Goal: Check status: Check status

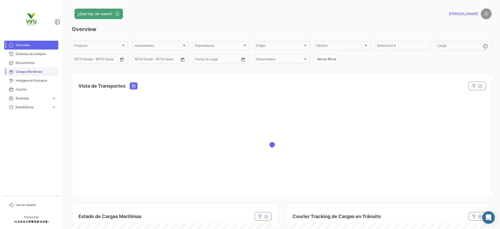
click at [32, 75] on link "Cargas Marítimas" at bounding box center [31, 71] width 54 height 9
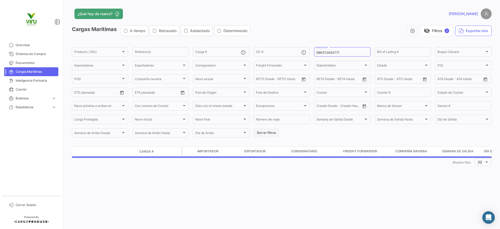
click at [263, 131] on button "Borrar filtros" at bounding box center [266, 132] width 26 height 9
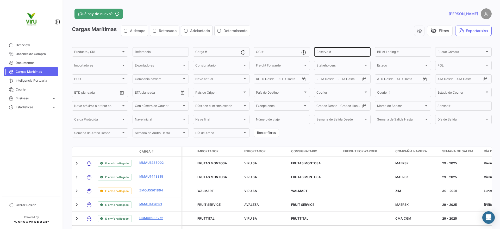
click at [354, 51] on input "Reserva #" at bounding box center [342, 53] width 52 height 4
paste input "PEXF2531201"
type input "PEXF2531201"
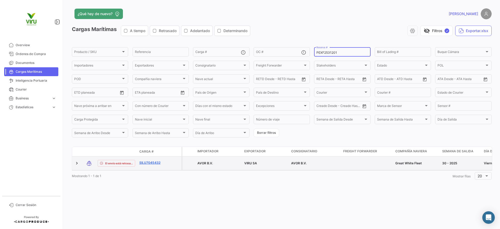
click at [152, 161] on link "SILU7045432" at bounding box center [152, 162] width 27 height 5
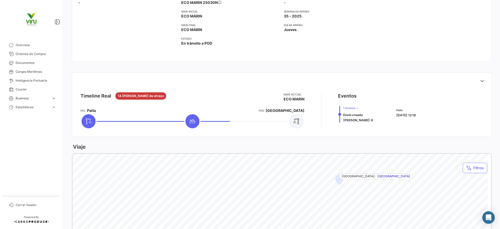
scroll to position [234, 0]
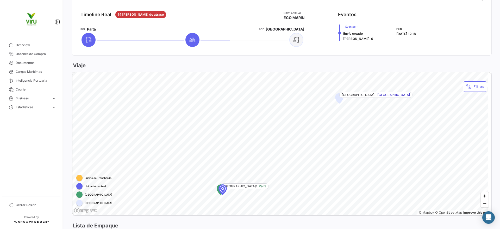
click at [78, 184] on div at bounding box center [79, 186] width 6 height 6
click at [92, 185] on span "Ubicación actual" at bounding box center [95, 186] width 21 height 4
click at [93, 185] on span "Ubicación actual" at bounding box center [95, 186] width 21 height 4
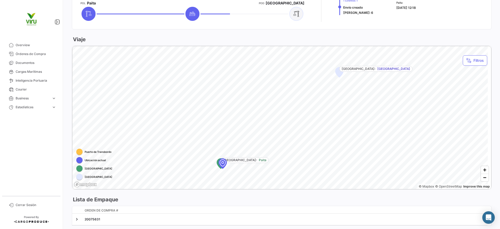
scroll to position [276, 0]
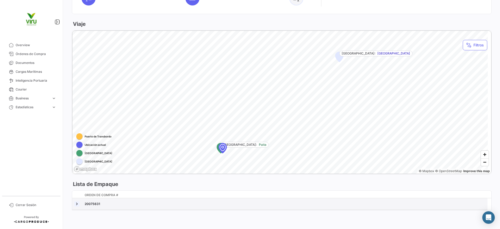
click at [77, 204] on link at bounding box center [76, 203] width 5 height 5
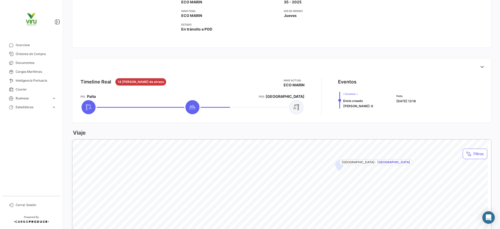
scroll to position [143, 0]
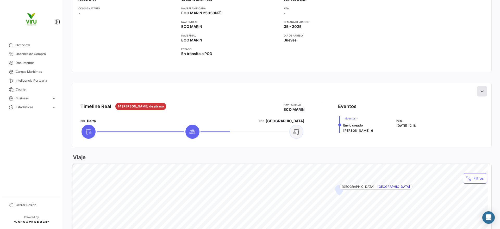
click at [479, 91] on icon at bounding box center [481, 90] width 5 height 5
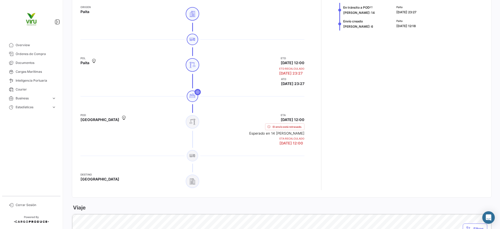
scroll to position [299, 0]
